Goal: Check status: Check status

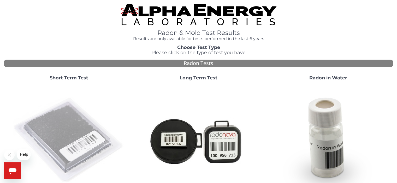
click at [82, 131] on img at bounding box center [69, 141] width 112 height 112
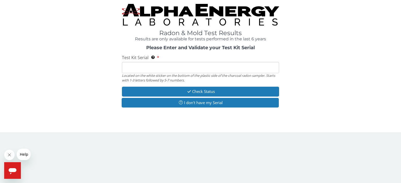
click at [160, 65] on input "Test Kit Serial Located on the white sticker on the bottom of the plastic side …" at bounding box center [200, 67] width 157 height 11
click at [327, 56] on div "Please Enter and Validate your Test Kit Serial Test Kit Serial Located on the w…" at bounding box center [200, 77] width 393 height 64
